Goal: Task Accomplishment & Management: Use online tool/utility

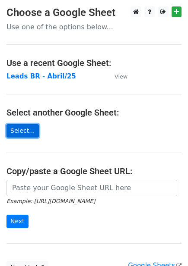
click at [22, 135] on link "Select..." at bounding box center [22, 130] width 32 height 13
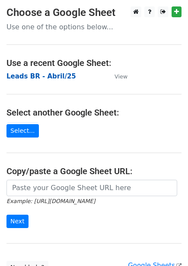
click at [50, 76] on strong "Leads BR - Abril/25" at bounding box center [41, 77] width 70 height 8
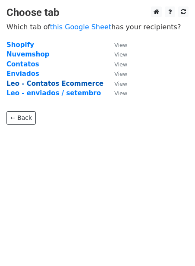
click at [59, 84] on strong "Leo - Contatos Ecommerce" at bounding box center [54, 84] width 97 height 8
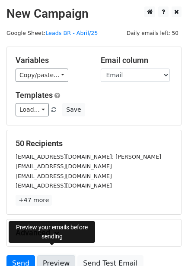
click at [54, 256] on link "Preview" at bounding box center [56, 264] width 38 height 16
click at [55, 256] on link "Preview" at bounding box center [56, 264] width 38 height 16
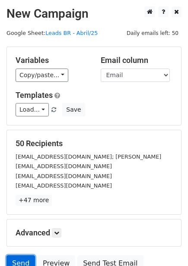
click at [20, 256] on link "Send" at bounding box center [20, 264] width 29 height 16
